Goal: Task Accomplishment & Management: Use online tool/utility

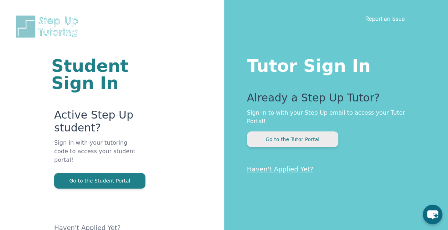
click at [297, 135] on button "Go to the Tutor Portal" at bounding box center [292, 139] width 91 height 16
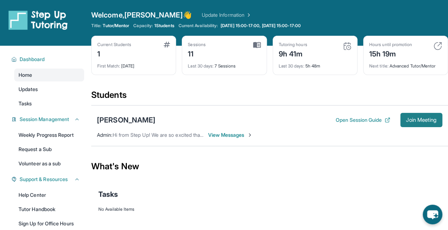
click at [422, 120] on span "Join Meeting" at bounding box center [421, 120] width 31 height 4
